Goal: Contribute content: Add original content to the website for others to see

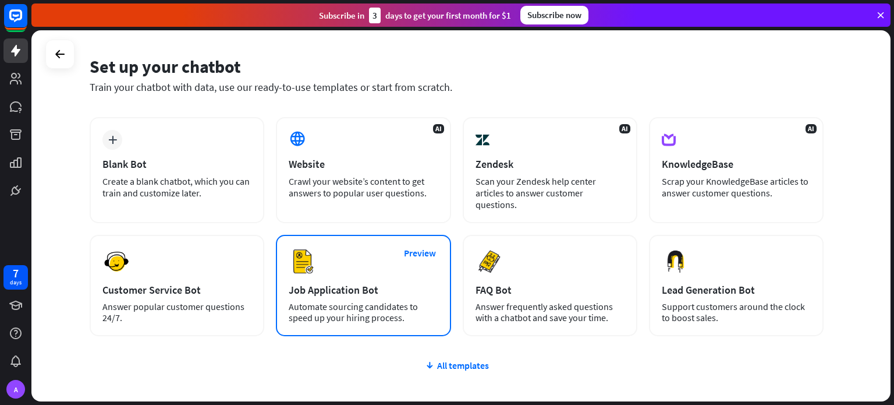
scroll to position [98, 0]
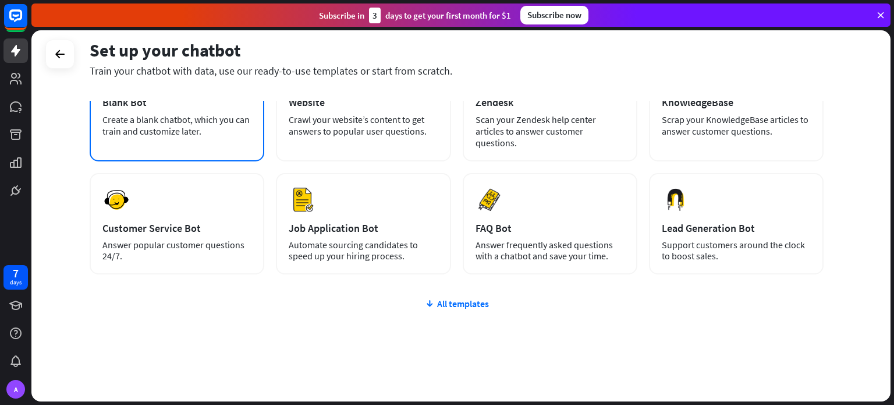
click at [215, 127] on div "Create a blank chatbot, which you can train and customize later." at bounding box center [176, 125] width 149 height 23
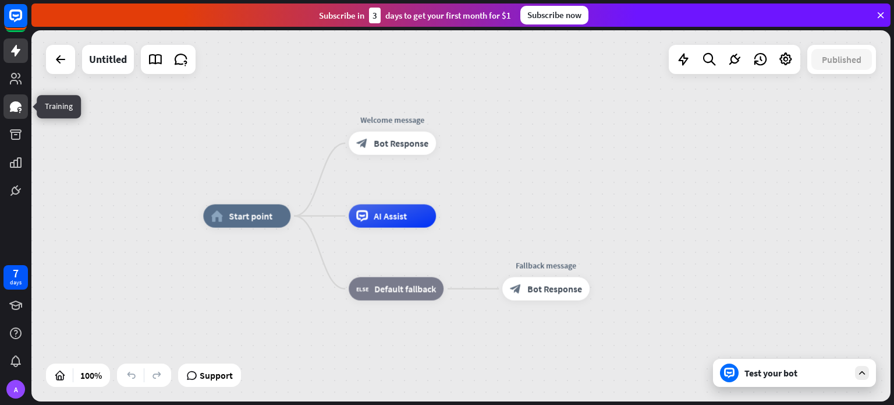
click at [14, 111] on icon at bounding box center [16, 106] width 12 height 10
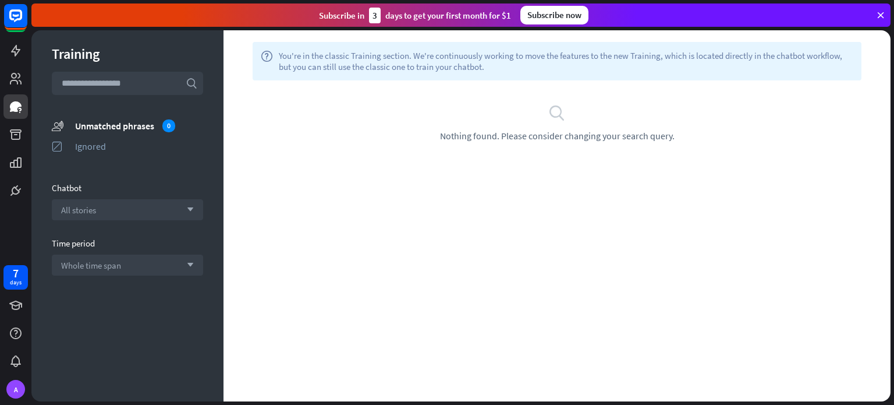
click at [151, 87] on input "text" at bounding box center [127, 83] width 151 height 23
click at [13, 56] on icon at bounding box center [16, 51] width 14 height 14
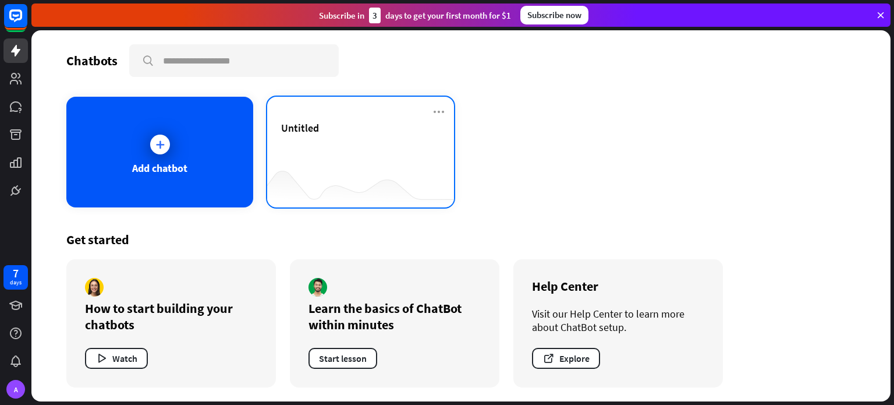
click at [309, 176] on div at bounding box center [360, 184] width 187 height 45
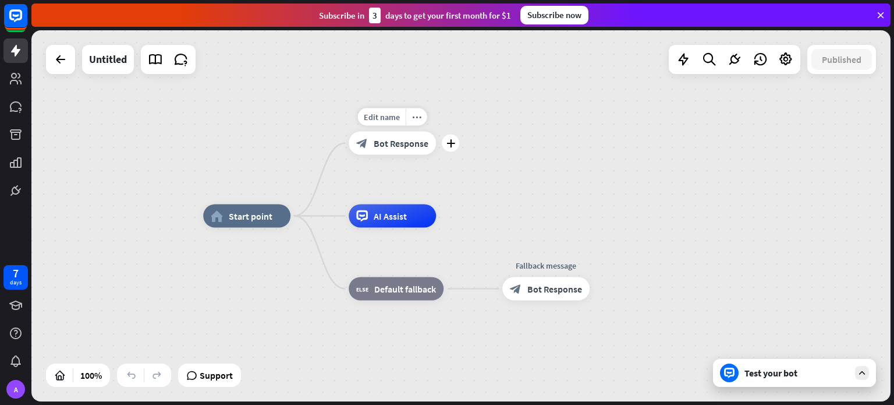
click at [412, 147] on span "Bot Response" at bounding box center [401, 143] width 55 height 12
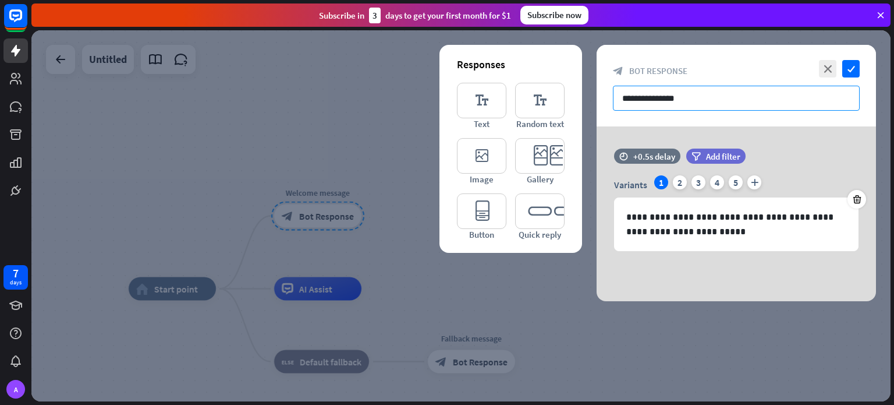
click at [733, 102] on input "**********" at bounding box center [736, 98] width 247 height 25
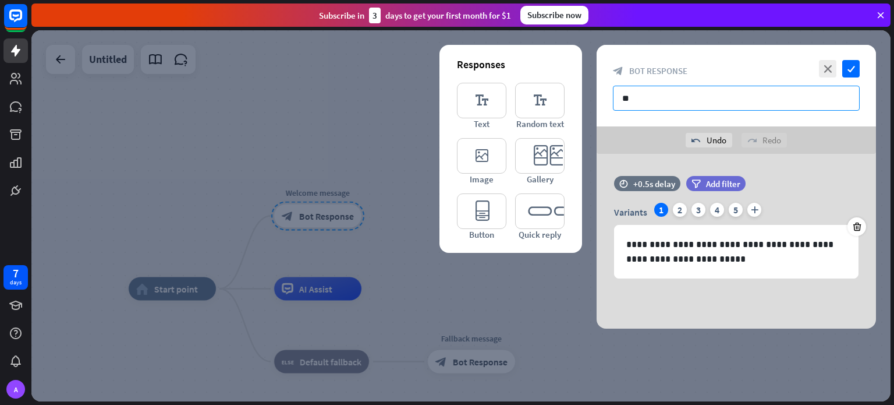
type input "*"
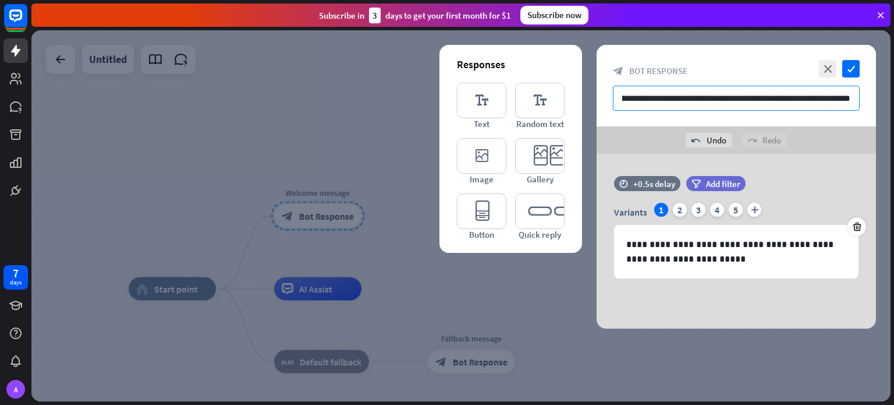
scroll to position [0, 12]
type input "**********"
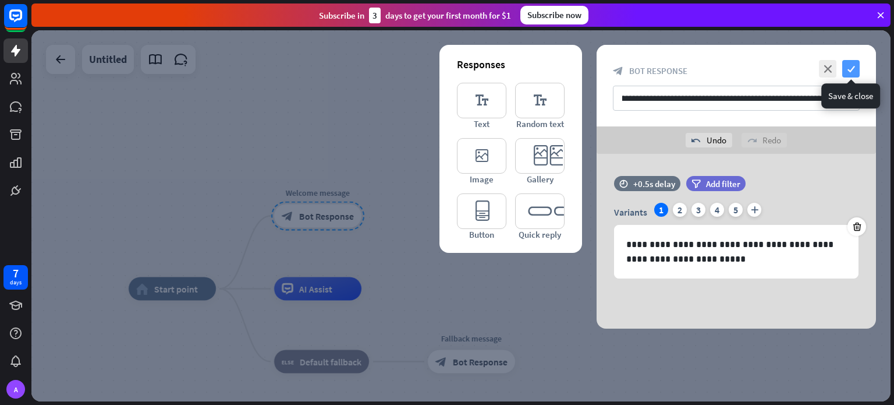
scroll to position [0, 0]
click at [850, 67] on icon "check" at bounding box center [850, 68] width 17 height 17
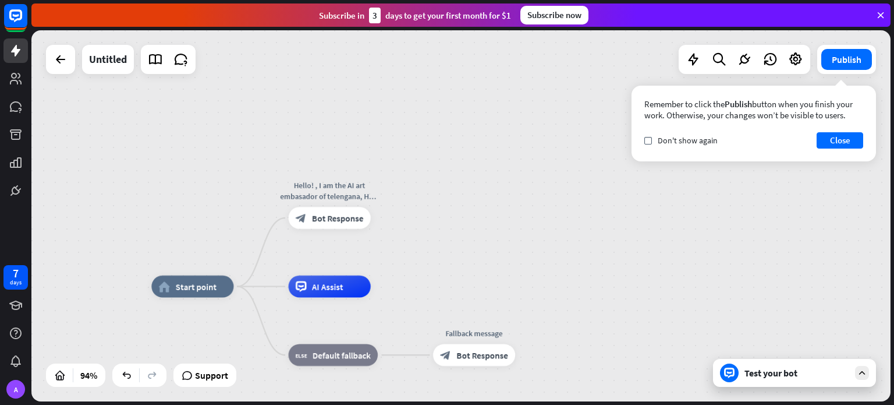
click at [780, 374] on div "Test your bot" at bounding box center [797, 373] width 105 height 12
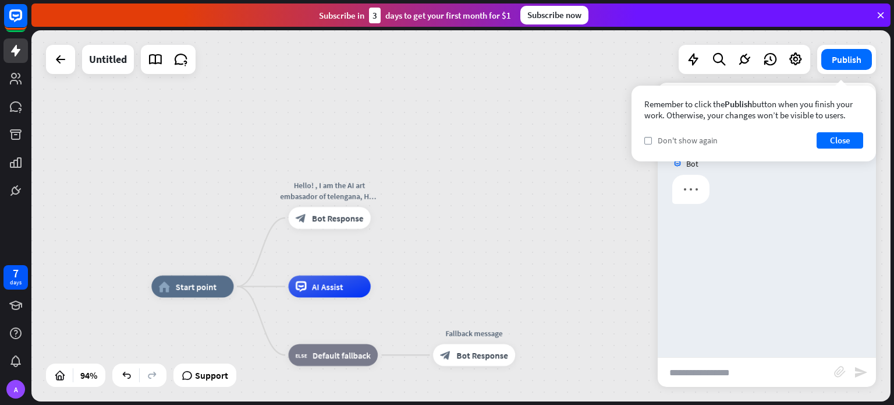
click at [678, 138] on span "Don't show again" at bounding box center [688, 140] width 60 height 10
click at [848, 138] on button "Close" at bounding box center [840, 140] width 47 height 16
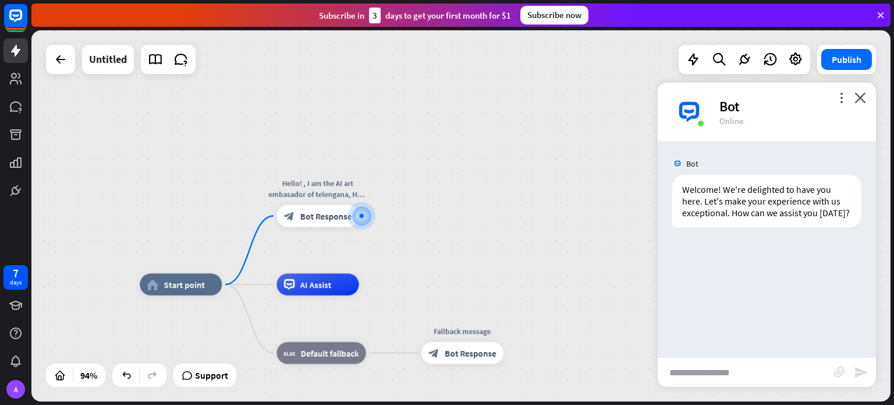
click at [731, 373] on input "text" at bounding box center [746, 371] width 176 height 29
type input "*****"
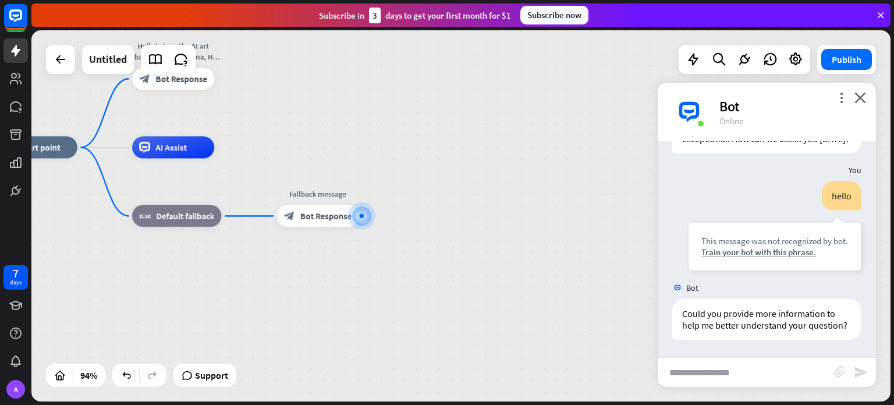
scroll to position [97, 0]
click at [862, 93] on icon "close" at bounding box center [861, 97] width 12 height 11
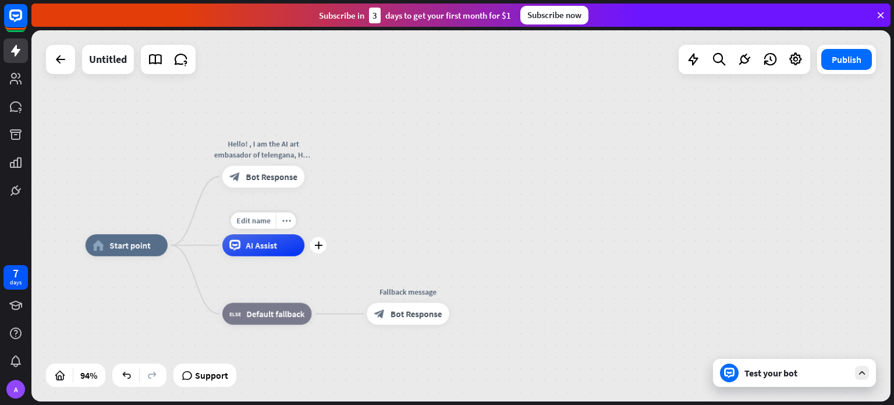
drag, startPoint x: 115, startPoint y: 120, endPoint x: 210, endPoint y: 221, distance: 137.9
click at [222, 234] on div "Edit name more_horiz plus AI Assist" at bounding box center [263, 245] width 82 height 22
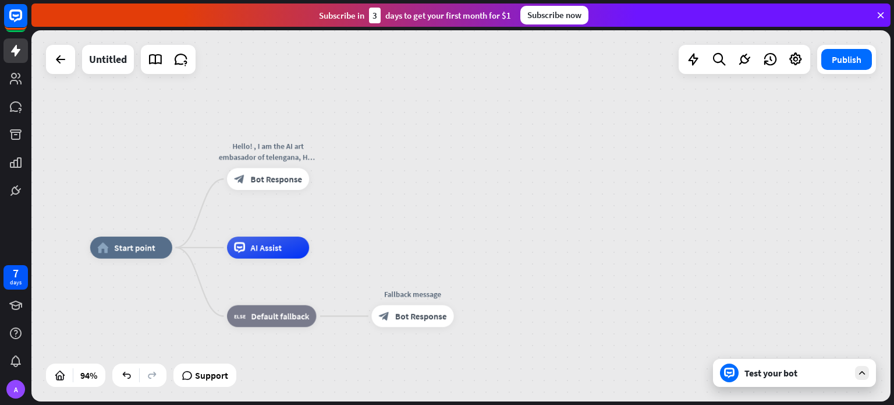
click at [802, 373] on div "Test your bot" at bounding box center [797, 373] width 105 height 12
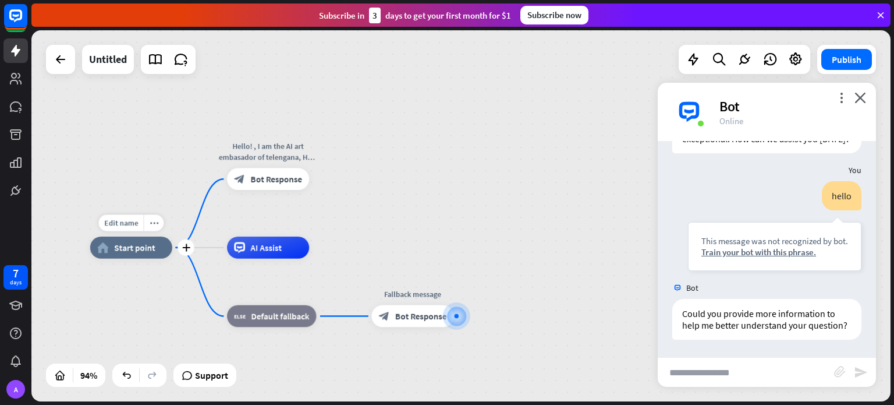
click at [141, 258] on div "Edit name more_horiz plus home_2 Start point" at bounding box center [131, 247] width 82 height 22
click at [130, 225] on span "Edit name" at bounding box center [121, 223] width 34 height 10
drag, startPoint x: 864, startPoint y: 100, endPoint x: 550, endPoint y: 426, distance: 452.8
click at [550, 404] on html "7 days A close Product Help First steps Get started with ChatBot Help Center Fo…" at bounding box center [447, 202] width 894 height 405
click at [7, 96] on link at bounding box center [15, 106] width 24 height 24
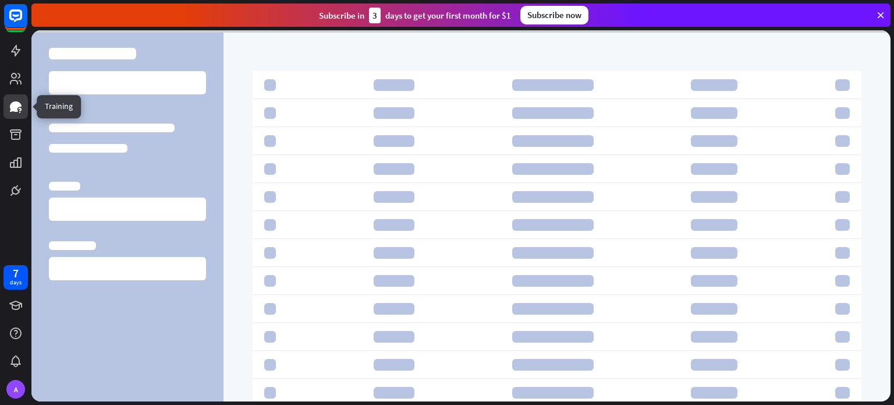
click at [7, 96] on link at bounding box center [15, 106] width 24 height 24
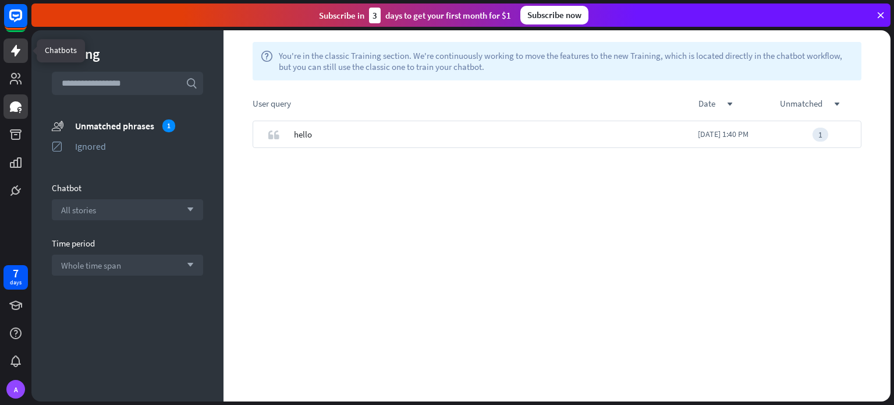
click at [16, 48] on icon at bounding box center [15, 51] width 9 height 12
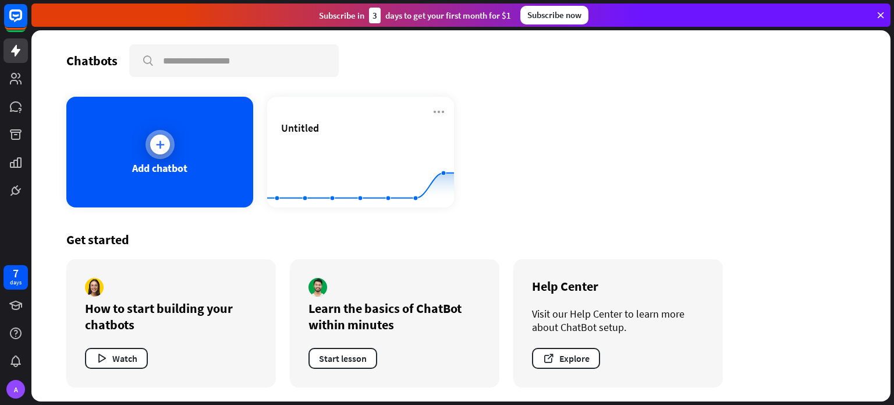
click at [151, 166] on div "Add chatbot" at bounding box center [159, 167] width 55 height 13
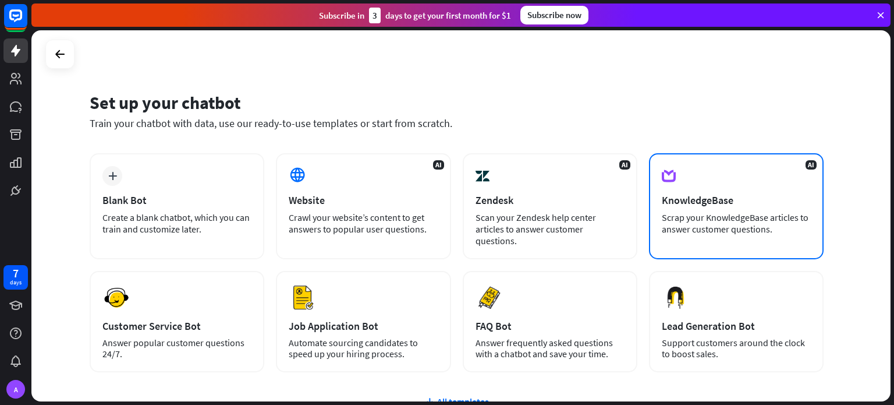
click at [773, 244] on div "AI KnowledgeBase Scrap your KnowledgeBase articles to answer customer questions." at bounding box center [736, 206] width 175 height 106
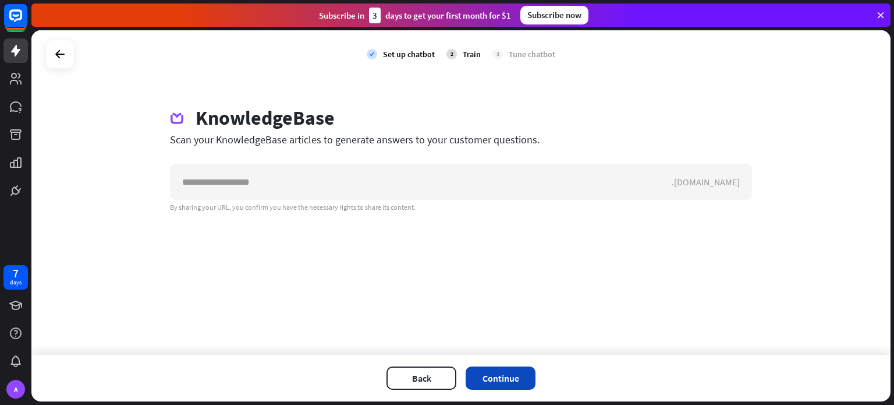
click at [471, 378] on button "Continue" at bounding box center [501, 377] width 70 height 23
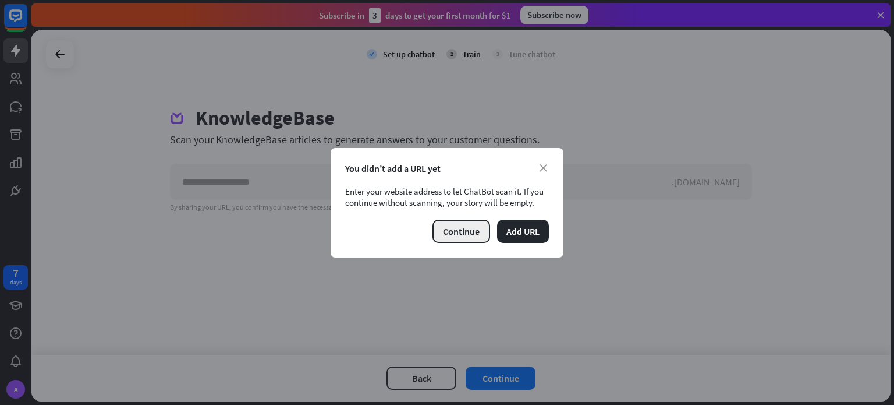
click at [469, 233] on button "Continue" at bounding box center [461, 230] width 58 height 23
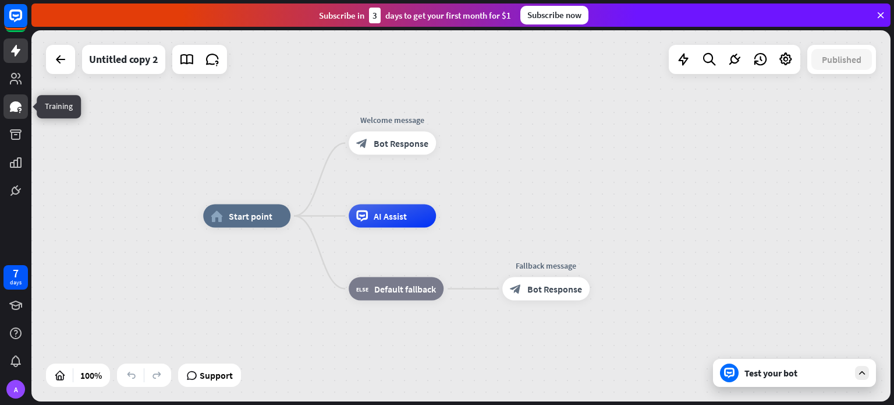
click at [11, 111] on icon at bounding box center [16, 106] width 12 height 10
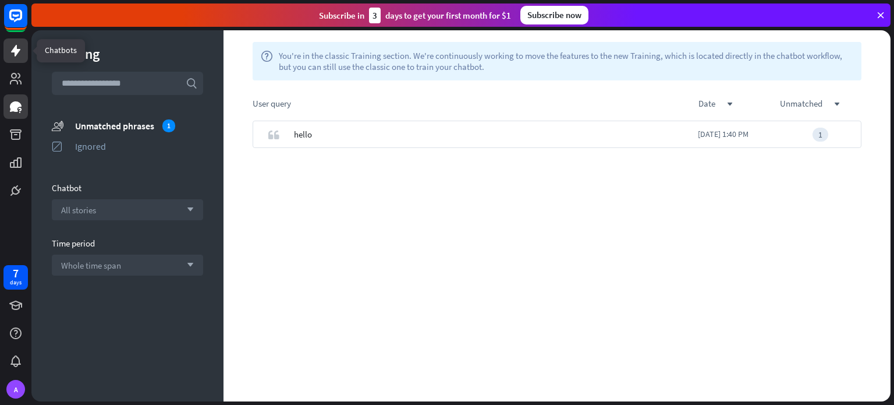
click at [9, 49] on icon at bounding box center [16, 51] width 14 height 14
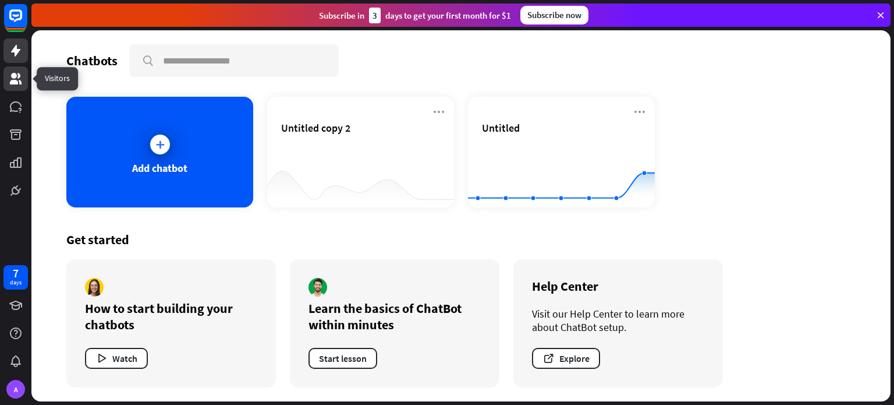
click at [22, 83] on icon at bounding box center [16, 79] width 14 height 14
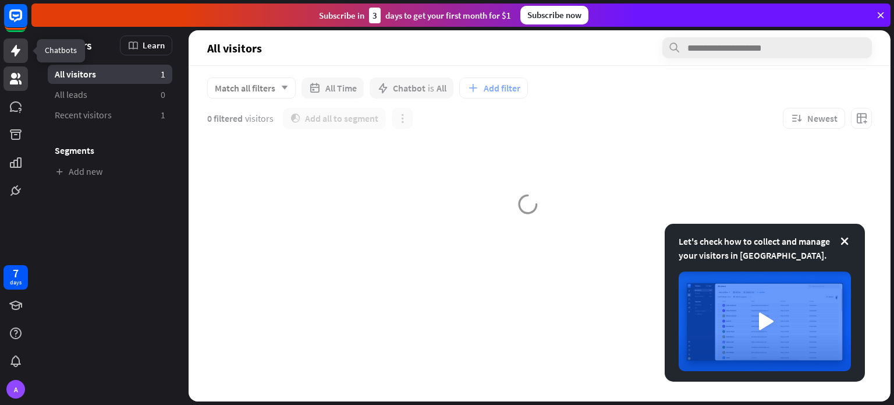
click at [26, 39] on link at bounding box center [15, 50] width 24 height 24
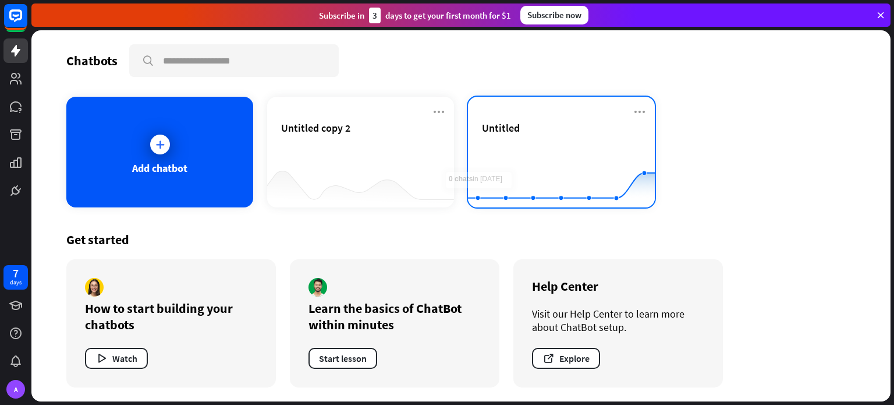
click at [522, 134] on div "Untitled" at bounding box center [561, 141] width 159 height 41
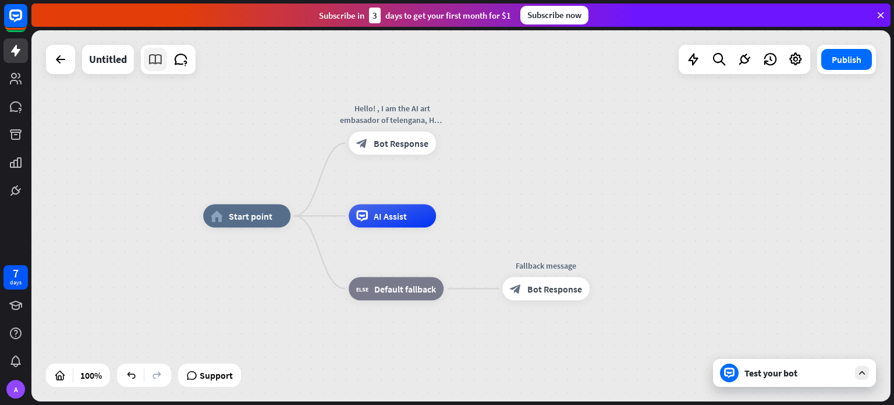
click at [159, 66] on icon at bounding box center [155, 59] width 15 height 15
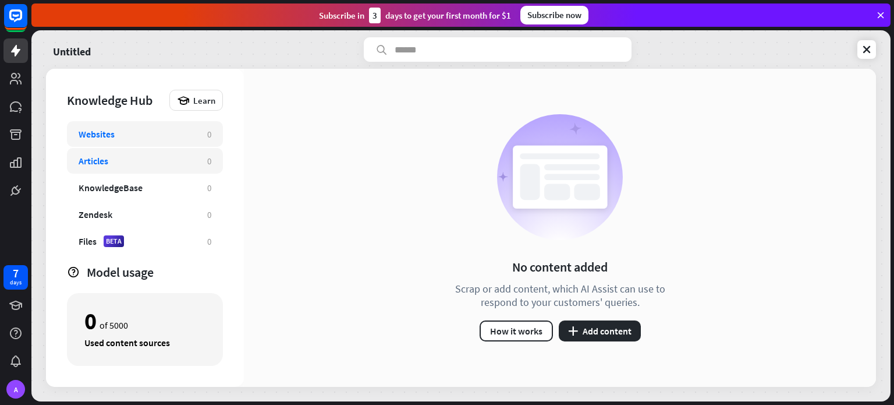
click at [155, 155] on div "Articles" at bounding box center [137, 161] width 117 height 12
click at [16, 54] on icon at bounding box center [15, 51] width 9 height 12
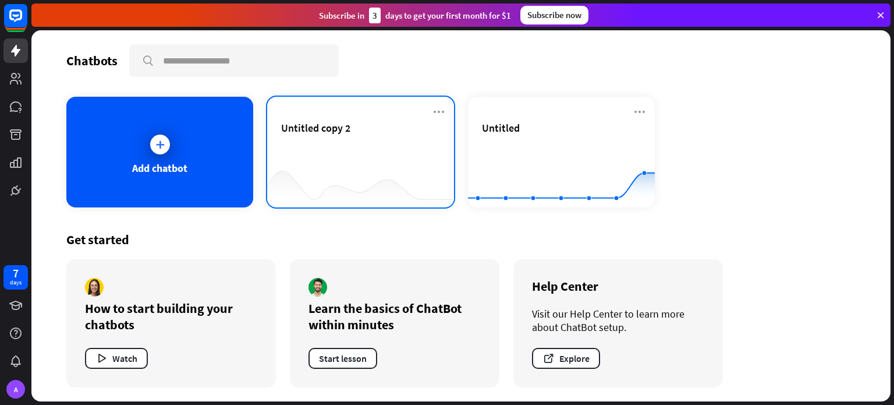
click at [368, 197] on div at bounding box center [360, 184] width 187 height 45
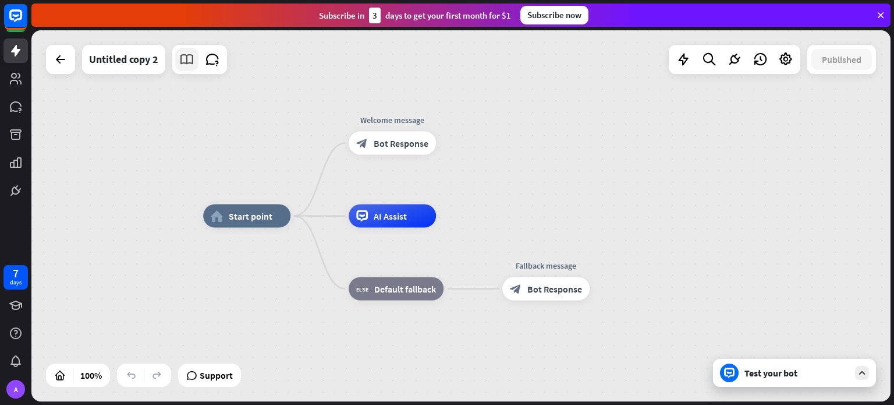
click at [192, 61] on icon at bounding box center [186, 59] width 15 height 15
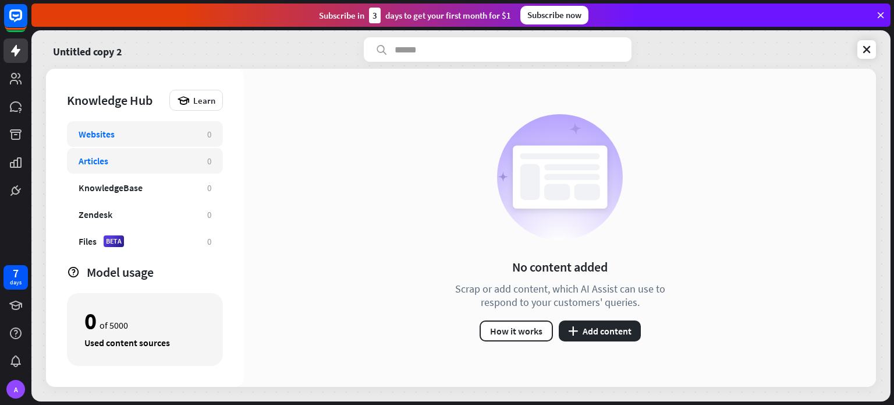
click at [204, 155] on div "Articles 0" at bounding box center [145, 161] width 156 height 26
click at [572, 332] on icon "plus" at bounding box center [573, 330] width 10 height 9
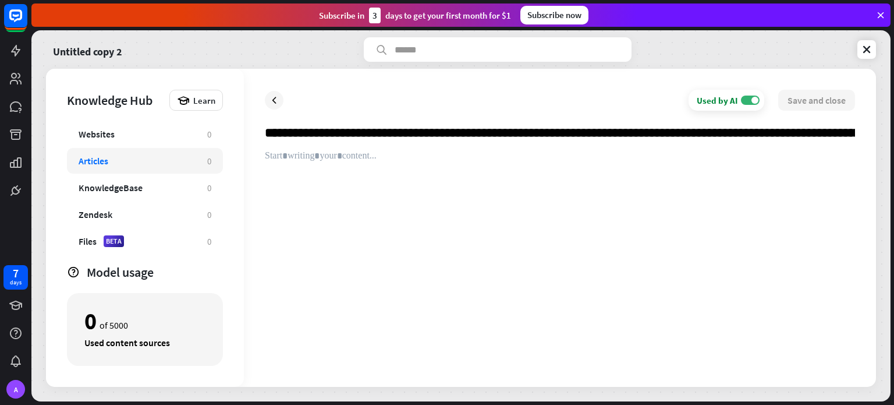
scroll to position [0, 16334]
type input "**********"
click at [338, 165] on div at bounding box center [560, 257] width 590 height 215
click at [749, 100] on label "ON" at bounding box center [750, 99] width 19 height 9
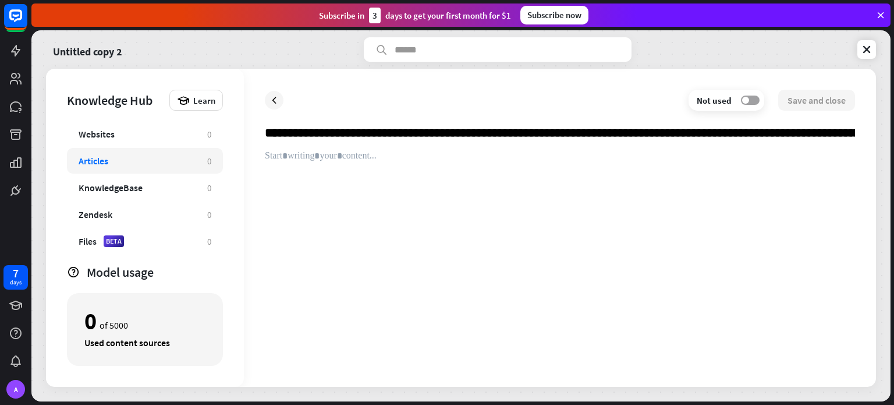
click at [749, 100] on label "OFF" at bounding box center [750, 99] width 19 height 9
click at [860, 49] on link at bounding box center [866, 49] width 19 height 19
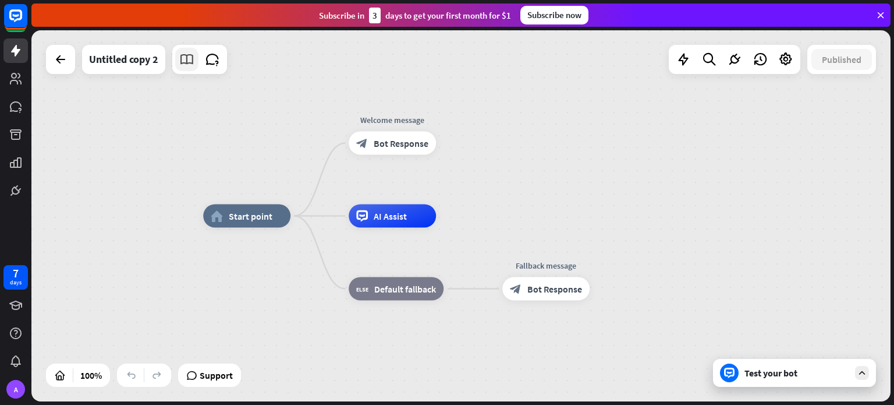
click at [186, 57] on icon at bounding box center [186, 59] width 15 height 15
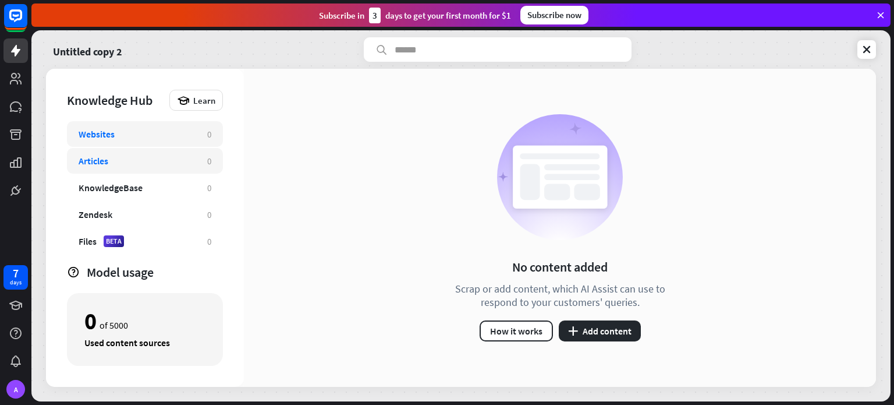
click at [119, 153] on div "Articles 0" at bounding box center [145, 161] width 156 height 26
click at [204, 154] on div "Articles 0" at bounding box center [145, 161] width 156 height 26
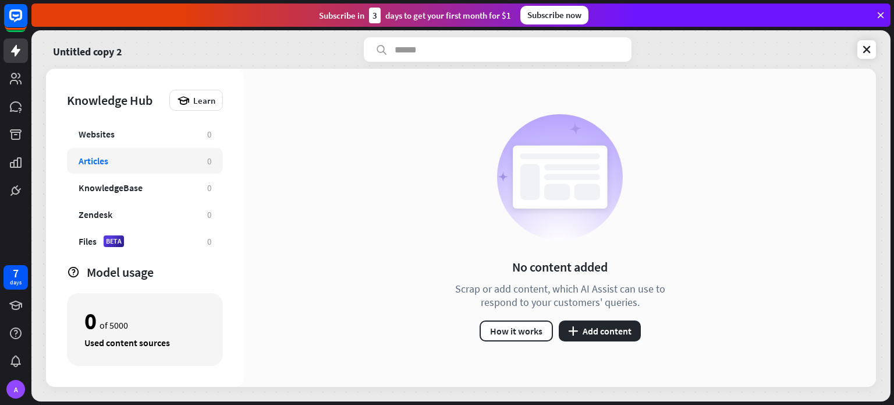
click at [153, 156] on div "Articles" at bounding box center [137, 161] width 117 height 12
click at [120, 155] on div "Articles" at bounding box center [137, 161] width 117 height 12
click at [591, 321] on button "plus Add content" at bounding box center [600, 330] width 82 height 21
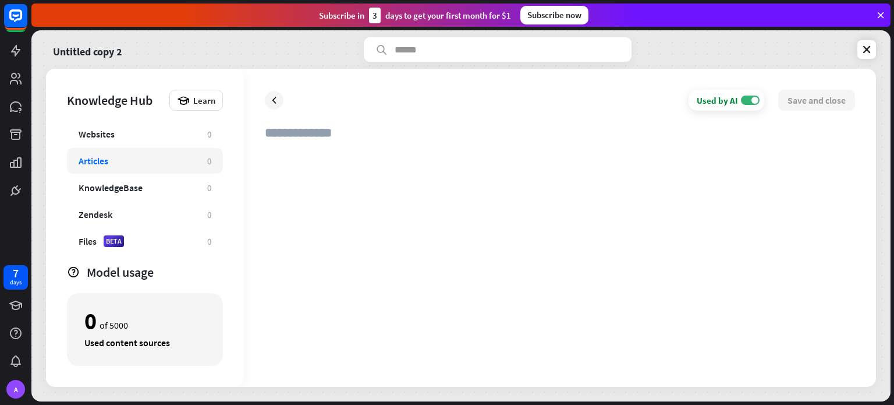
click at [324, 156] on div at bounding box center [560, 257] width 590 height 215
drag, startPoint x: 324, startPoint y: 156, endPoint x: 563, endPoint y: 297, distance: 277.4
click at [563, 297] on div at bounding box center [560, 257] width 590 height 215
paste div
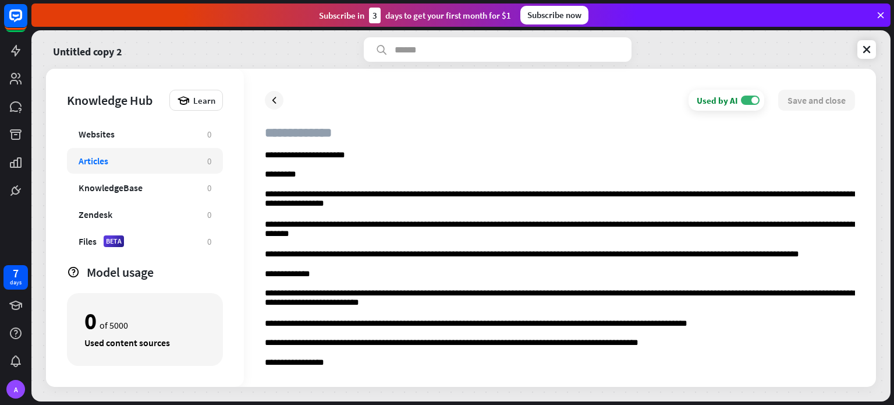
drag, startPoint x: 370, startPoint y: 137, endPoint x: 360, endPoint y: 152, distance: 17.8
click at [360, 152] on div "**********" at bounding box center [560, 245] width 590 height 241
click at [360, 152] on p "**********" at bounding box center [560, 155] width 590 height 10
drag, startPoint x: 360, startPoint y: 152, endPoint x: 233, endPoint y: 157, distance: 127.6
click at [233, 157] on div "**********" at bounding box center [461, 228] width 830 height 318
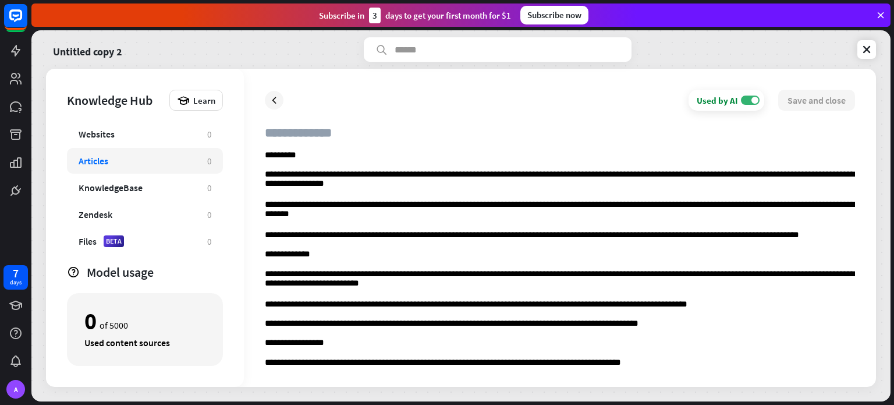
click at [282, 137] on input "text" at bounding box center [560, 138] width 590 height 26
paste input "**********"
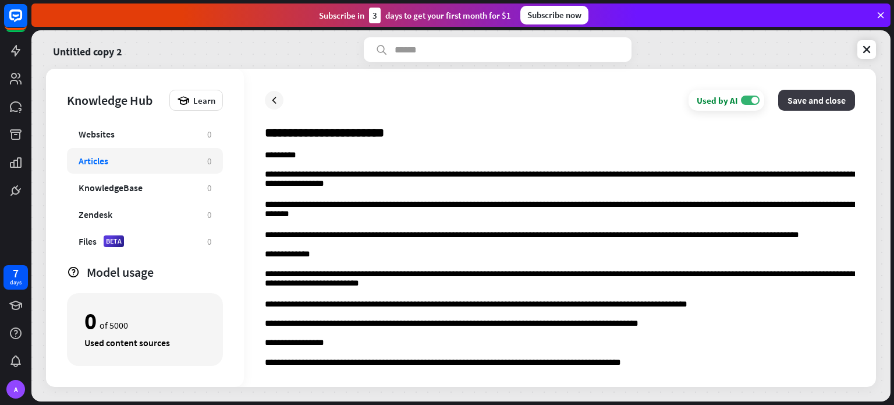
type input "**********"
click at [793, 96] on button "Save and close" at bounding box center [816, 100] width 77 height 21
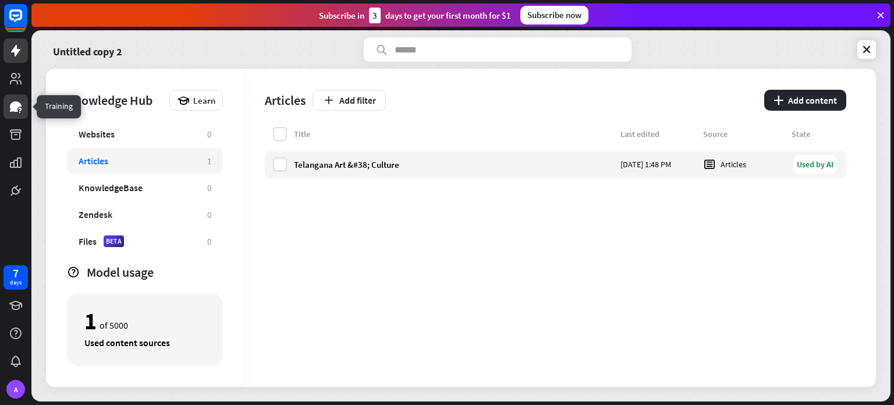
click at [14, 106] on icon at bounding box center [16, 106] width 12 height 10
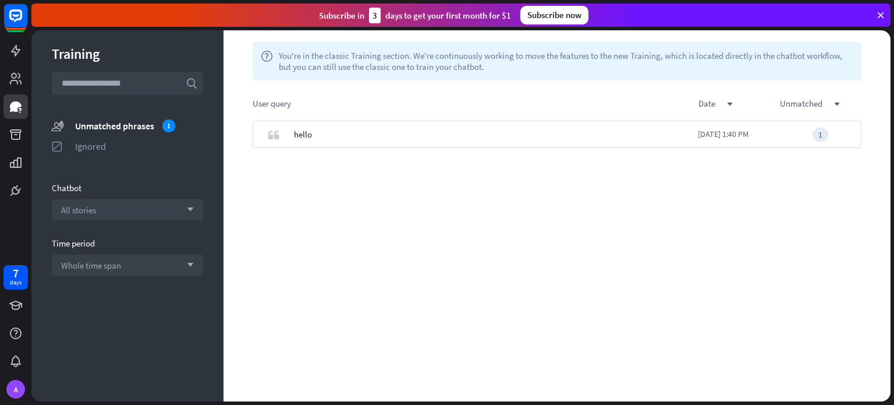
click at [102, 78] on input "text" at bounding box center [127, 83] width 151 height 23
paste input "**********"
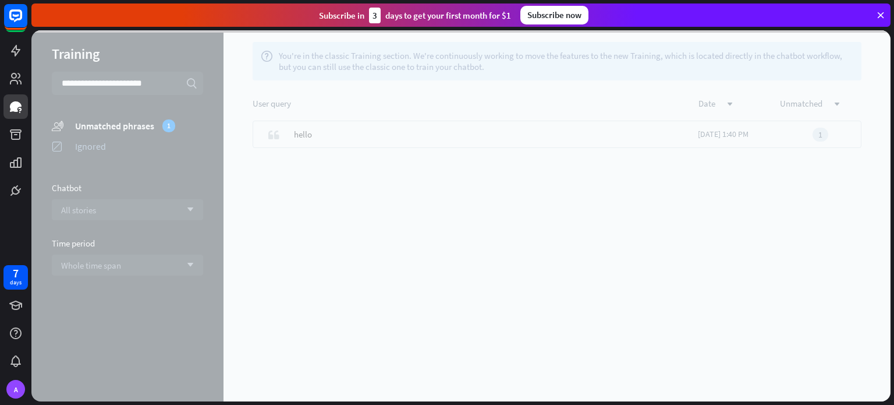
type input "**********"
